Goal: Register for event/course

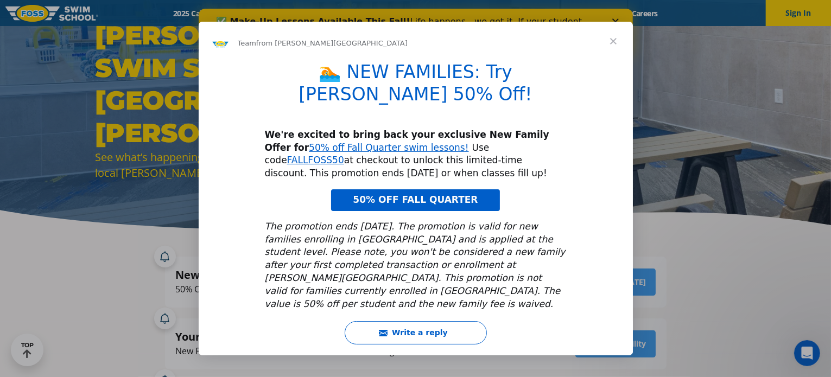
click at [609, 43] on span "Close" at bounding box center [613, 41] width 39 height 39
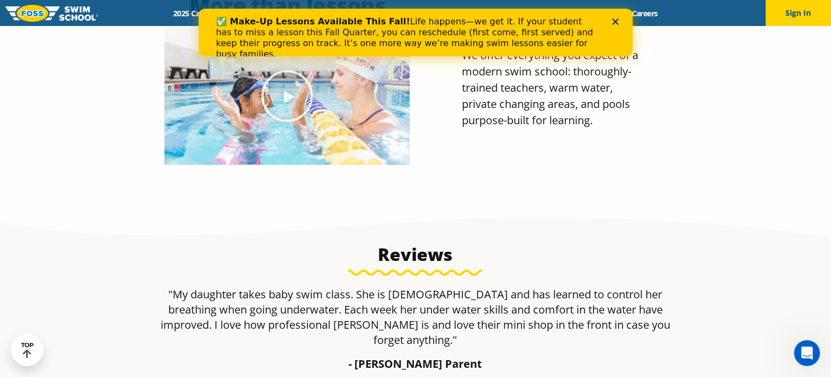
scroll to position [706, 0]
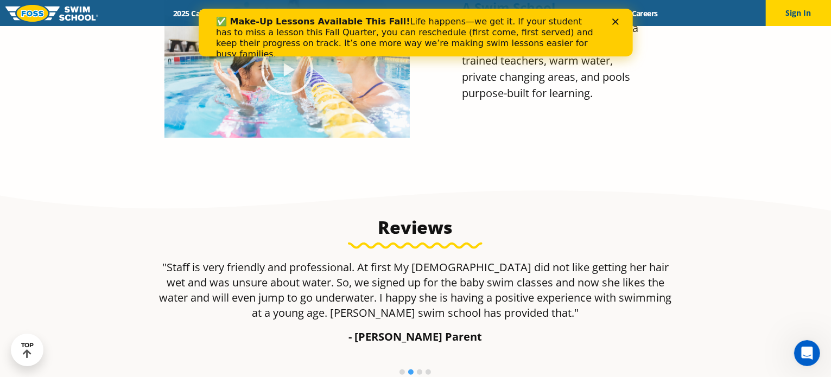
click at [419, 370] on li at bounding box center [419, 372] width 5 height 5
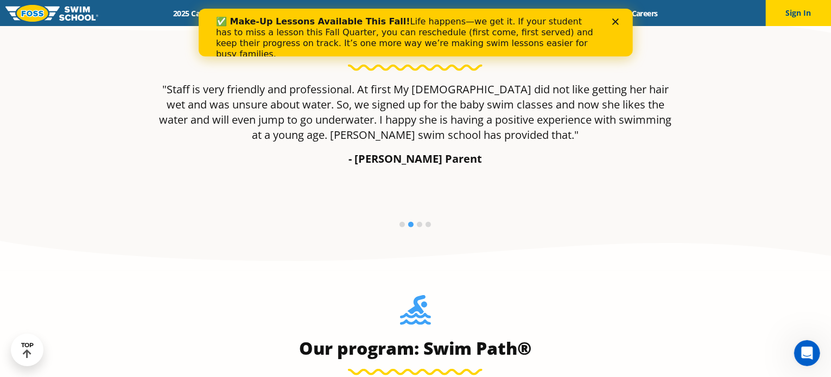
scroll to position [884, 0]
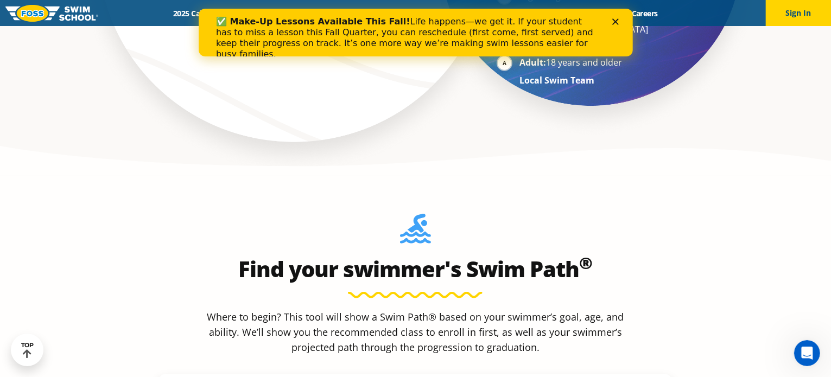
scroll to position [923, 0]
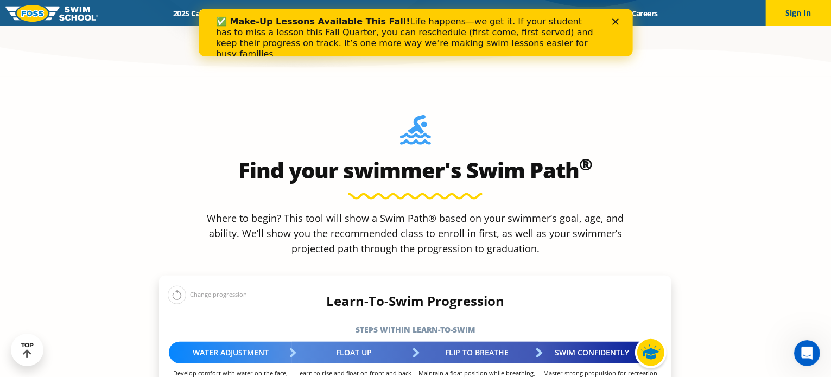
scroll to position [1032, 0]
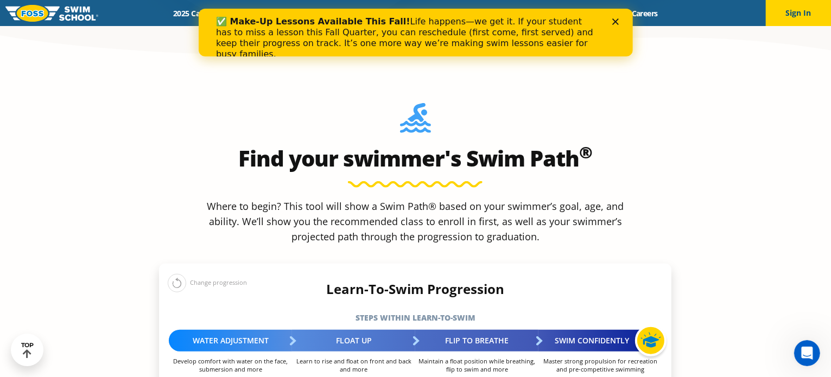
select select "1-year"
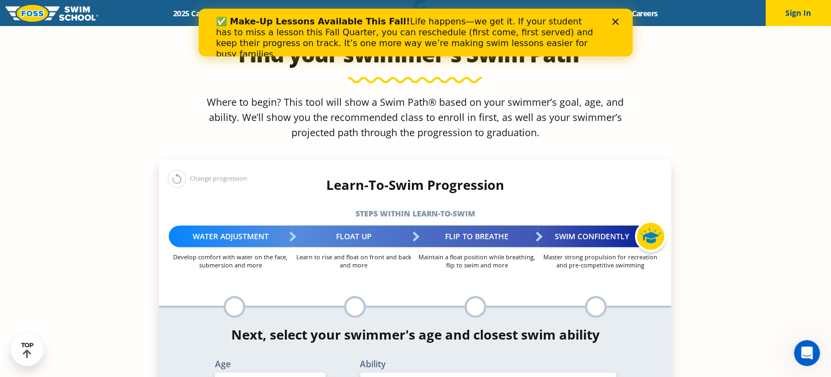
scroll to position [1195, 0]
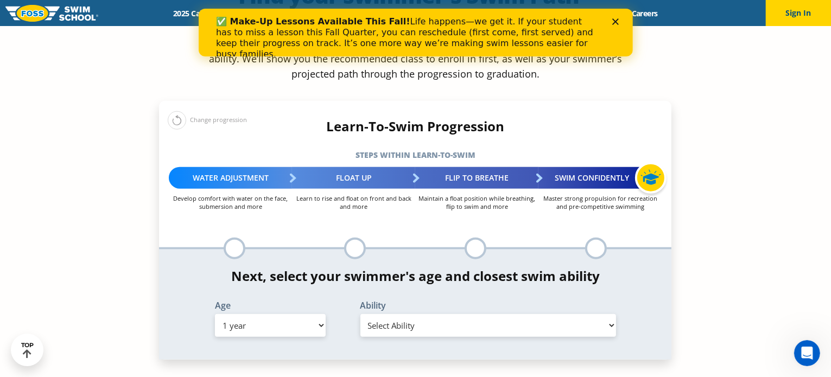
click at [615, 314] on select "Select Ability First in-water experience Comfortable with water poured over the…" at bounding box center [489, 325] width 256 height 23
select select "1-year-first-in-water-experience"
click at [361, 314] on select "Select Ability First in-water experience Comfortable with water poured over the…" at bounding box center [489, 325] width 256 height 23
